Goal: Check status: Check status

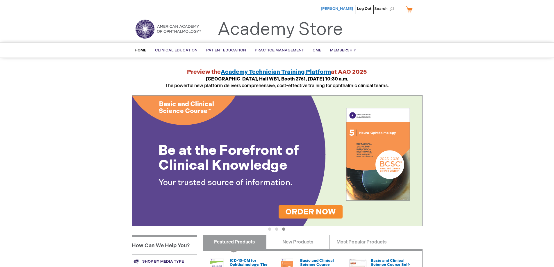
click at [348, 10] on span "[PERSON_NAME]" at bounding box center [337, 8] width 32 height 5
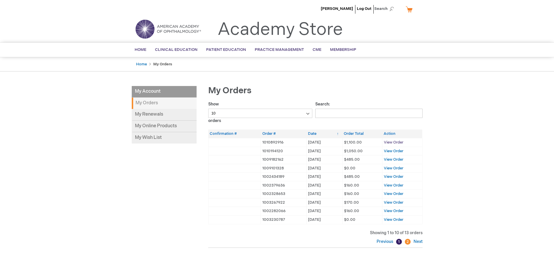
click at [390, 141] on span "View Order" at bounding box center [393, 142] width 19 height 5
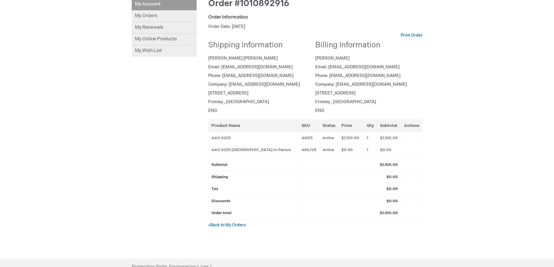
scroll to position [58, 0]
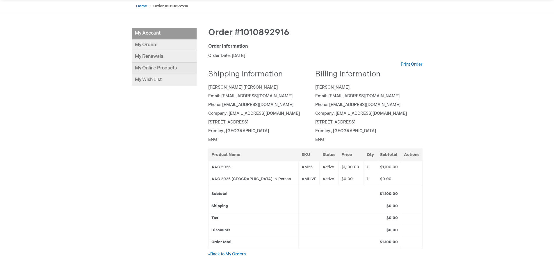
click at [162, 68] on link "My Online Products" at bounding box center [164, 69] width 65 height 12
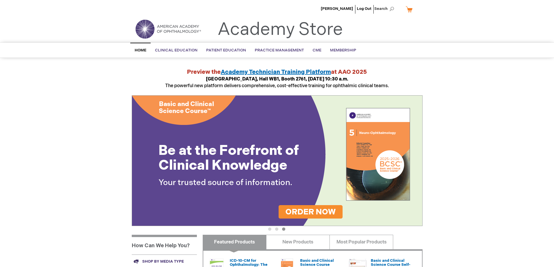
click at [138, 50] on span "Home" at bounding box center [141, 50] width 12 height 5
click at [408, 9] on link "My Cart" at bounding box center [412, 9] width 14 height 10
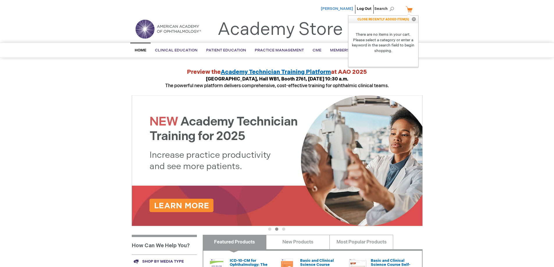
click at [343, 10] on span "Leena Bhat" at bounding box center [337, 8] width 32 height 5
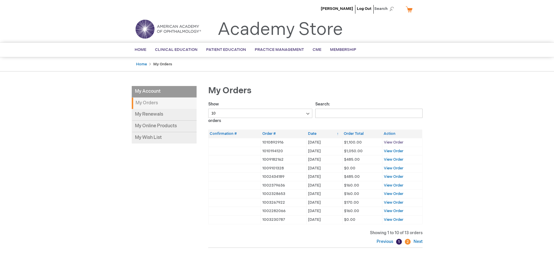
click at [391, 142] on span "View Order" at bounding box center [393, 142] width 19 height 5
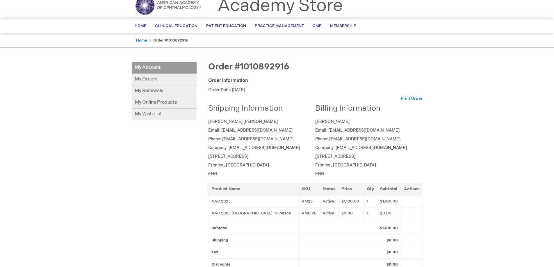
scroll to position [58, 0]
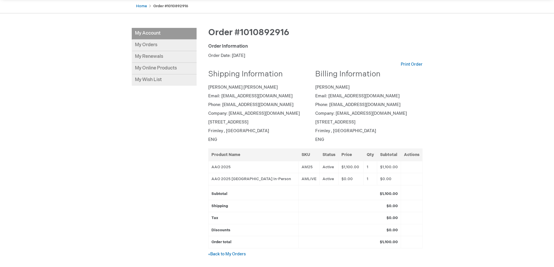
click at [76, 20] on div "[PERSON_NAME] Log Out Search My Cart CLOSE RECENTLY ADDED ITEM(S) Close There a…" at bounding box center [277, 161] width 554 height 438
click at [412, 64] on link "Print Order" at bounding box center [412, 65] width 22 height 6
